Goal: Register for event/course

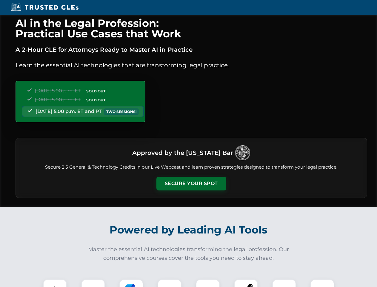
click at [191, 183] on button "Secure Your Spot" at bounding box center [192, 184] width 70 height 14
click at [55, 283] on img at bounding box center [54, 290] width 17 height 17
click at [93, 283] on div at bounding box center [93, 291] width 24 height 24
